Goal: Task Accomplishment & Management: Manage account settings

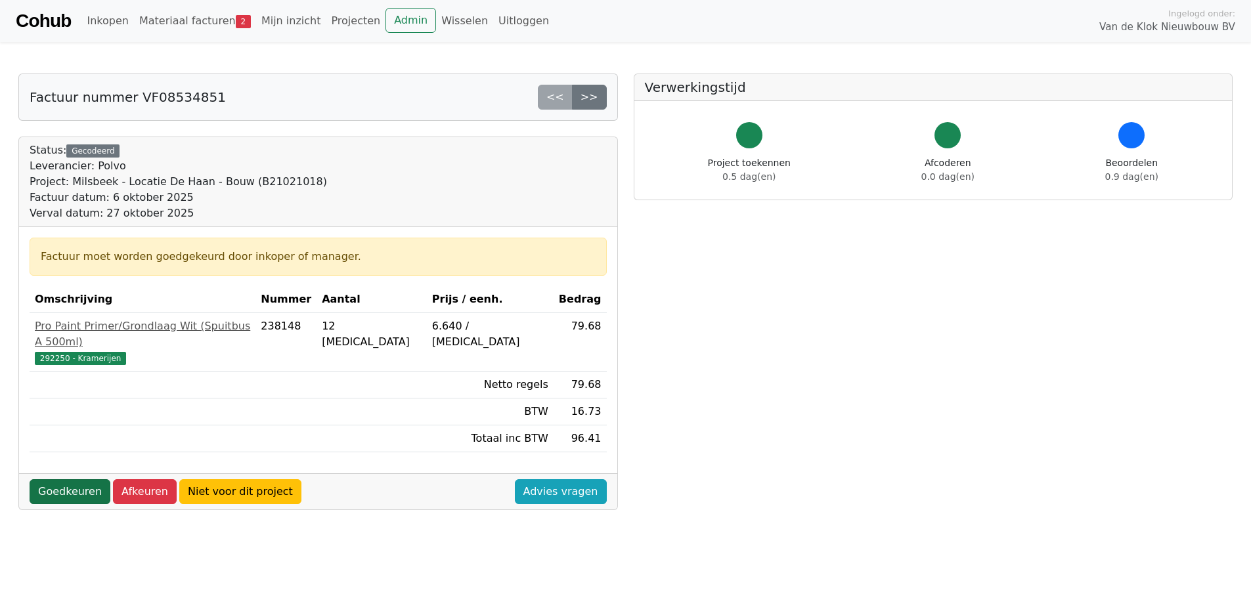
click at [70, 482] on link "Goedkeuren" at bounding box center [70, 491] width 81 height 25
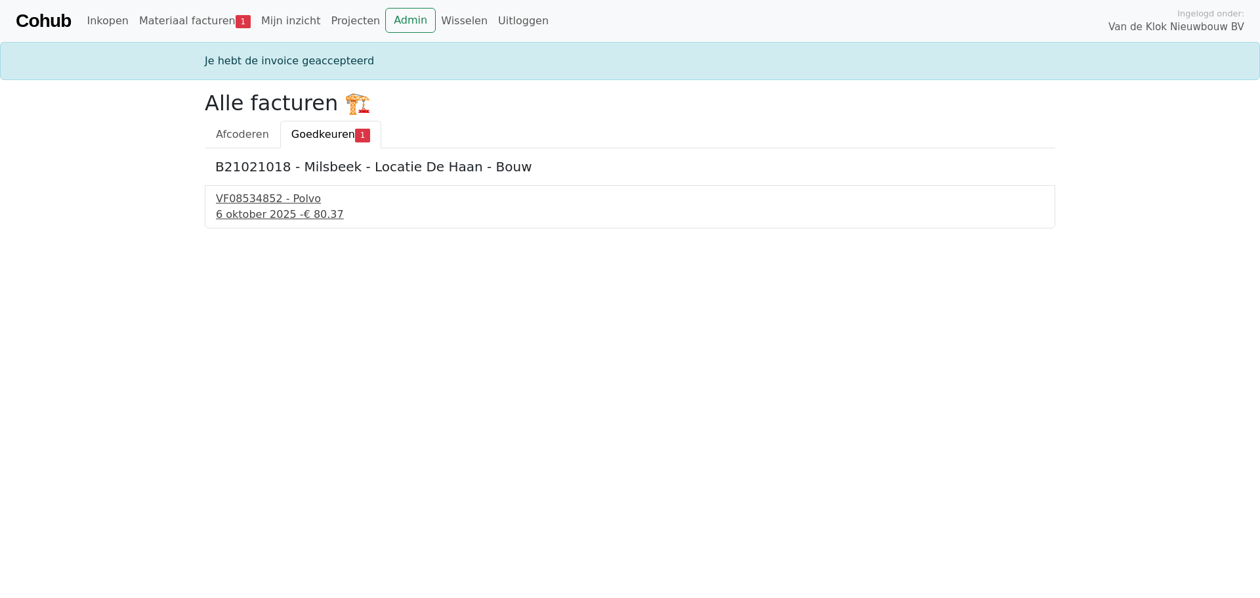
click at [265, 197] on div "VF08534852 - Polvo" at bounding box center [630, 199] width 828 height 16
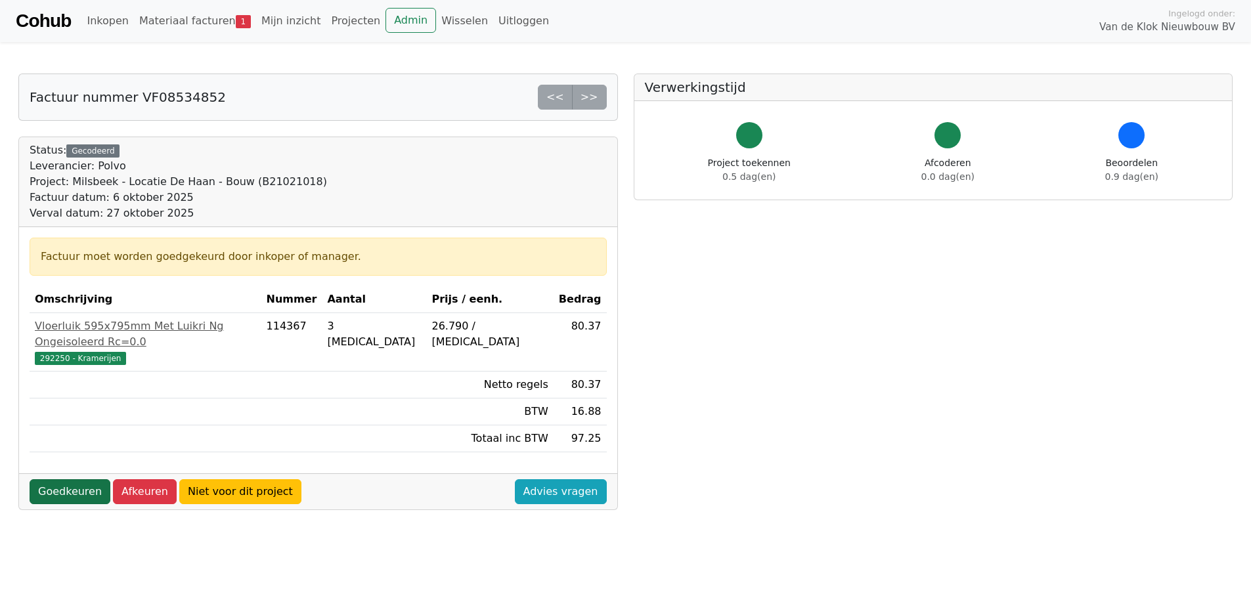
click at [74, 479] on link "Goedkeuren" at bounding box center [70, 491] width 81 height 25
